Goal: Task Accomplishment & Management: Use online tool/utility

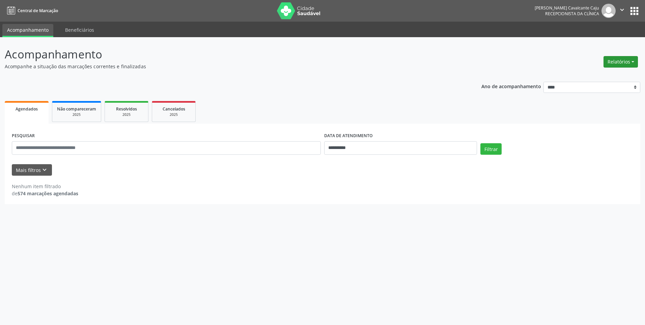
click at [620, 63] on button "Relatórios" at bounding box center [621, 61] width 34 height 11
click at [614, 77] on link "Agendamentos" at bounding box center [602, 76] width 73 height 9
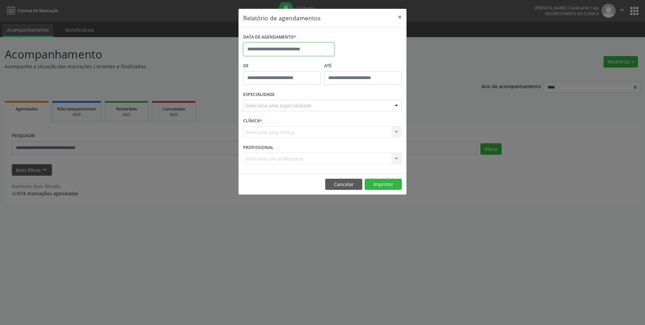
click at [294, 49] on input "text" at bounding box center [288, 49] width 91 height 13
click at [281, 100] on span "7" at bounding box center [280, 97] width 13 height 13
type input "**********"
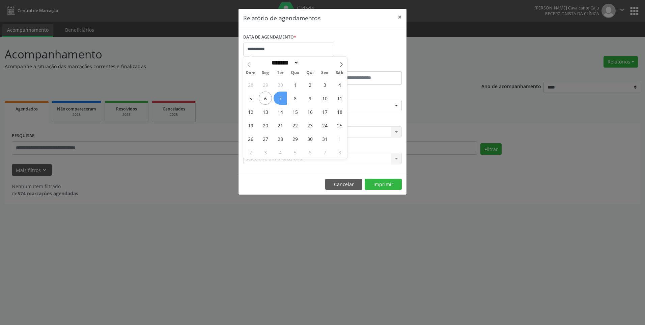
click at [281, 99] on span "7" at bounding box center [280, 97] width 13 height 13
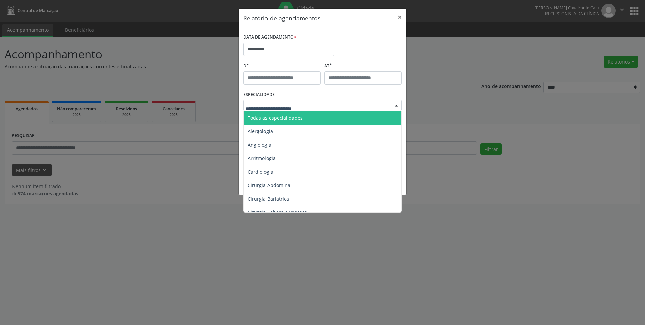
click at [277, 117] on span "Todas as especialidades" at bounding box center [275, 117] width 55 height 6
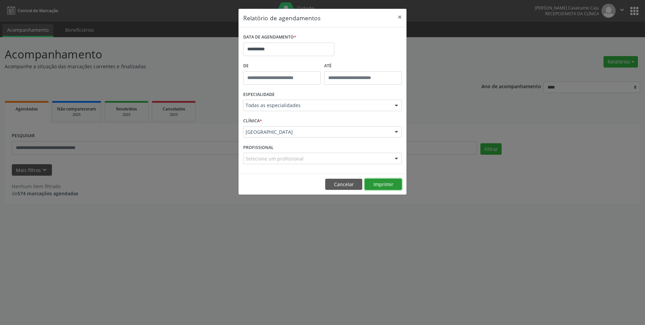
click at [385, 184] on button "Imprimir" at bounding box center [383, 184] width 37 height 11
click at [285, 49] on input "**********" at bounding box center [288, 49] width 91 height 13
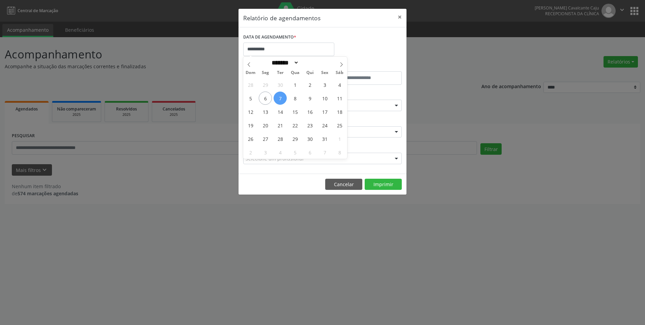
click at [280, 100] on span "7" at bounding box center [280, 97] width 13 height 13
type input "**********"
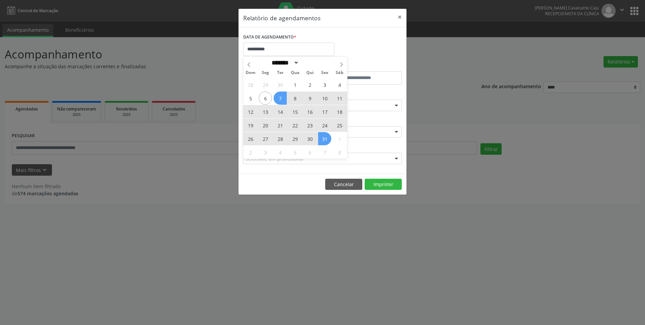
click at [323, 139] on span "31" at bounding box center [324, 138] width 13 height 13
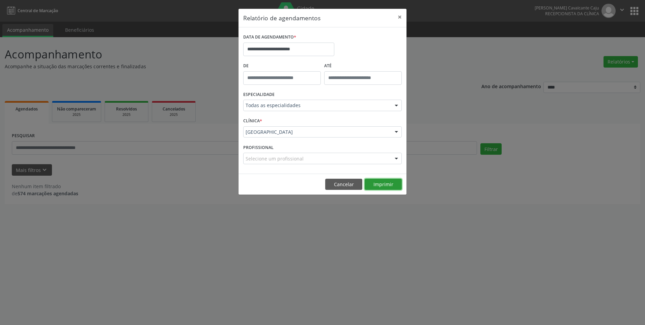
click at [387, 183] on button "Imprimir" at bounding box center [383, 184] width 37 height 11
drag, startPoint x: 402, startPoint y: 15, endPoint x: 392, endPoint y: 6, distance: 13.2
click at [402, 15] on button "×" at bounding box center [399, 17] width 13 height 17
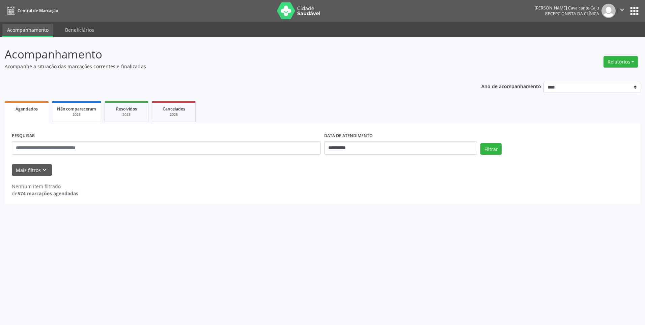
click at [85, 108] on span "Não compareceram" at bounding box center [76, 109] width 39 height 6
click at [488, 143] on button "Filtrar" at bounding box center [491, 148] width 21 height 11
